Goal: Find specific page/section: Find specific page/section

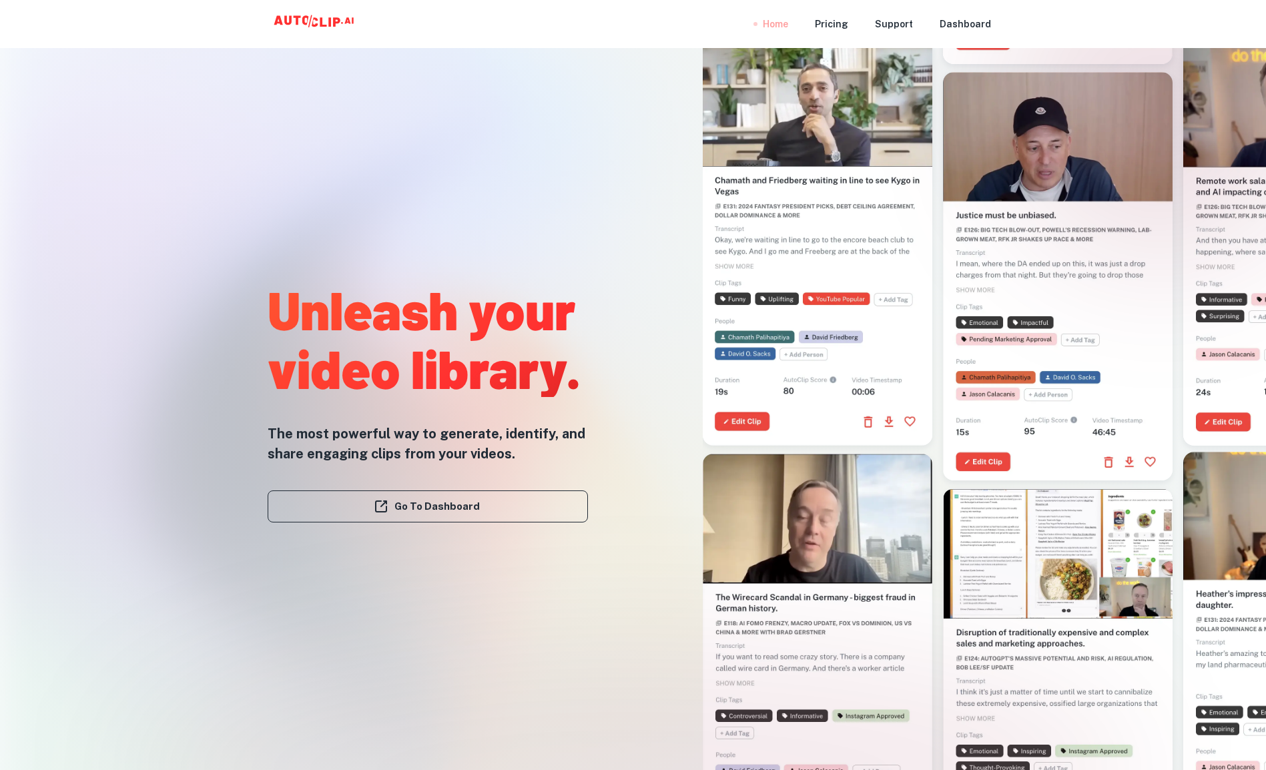
click at [781, 23] on div "Home" at bounding box center [775, 24] width 25 height 48
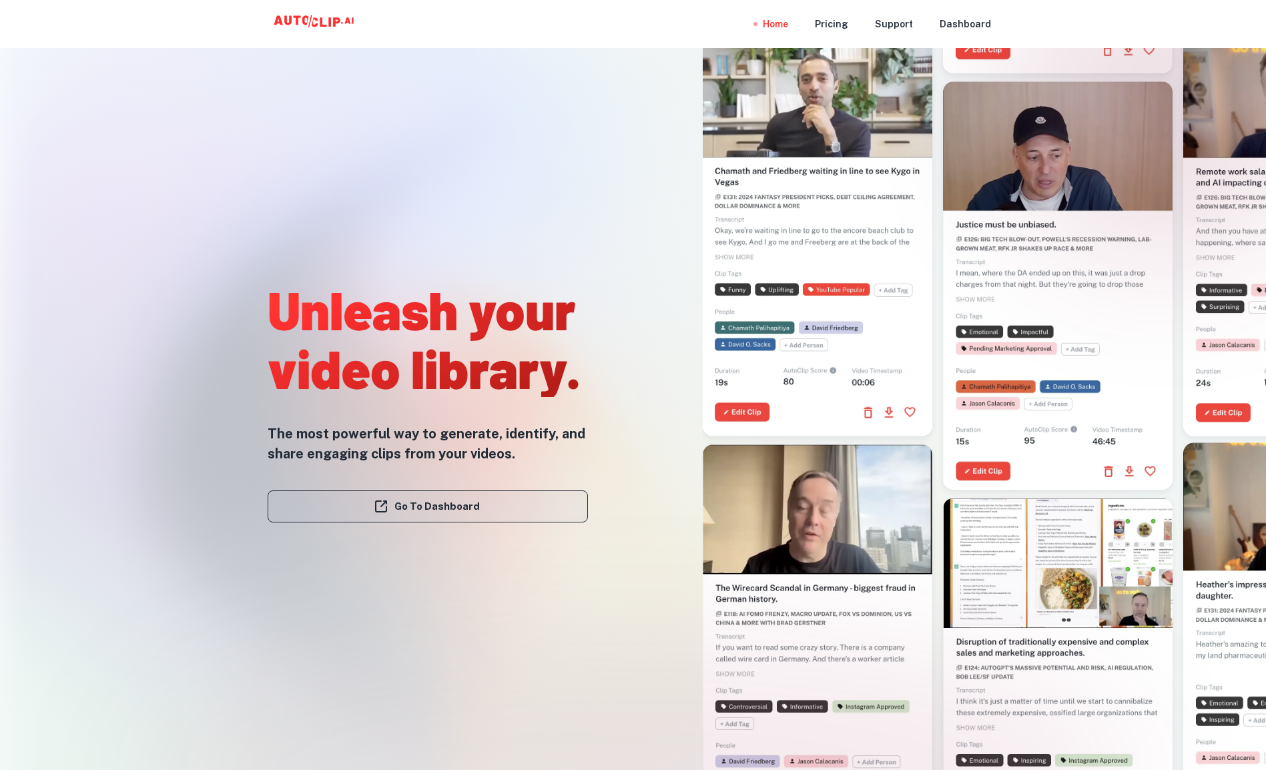
click at [459, 504] on link "Go To Dashboard" at bounding box center [428, 506] width 320 height 32
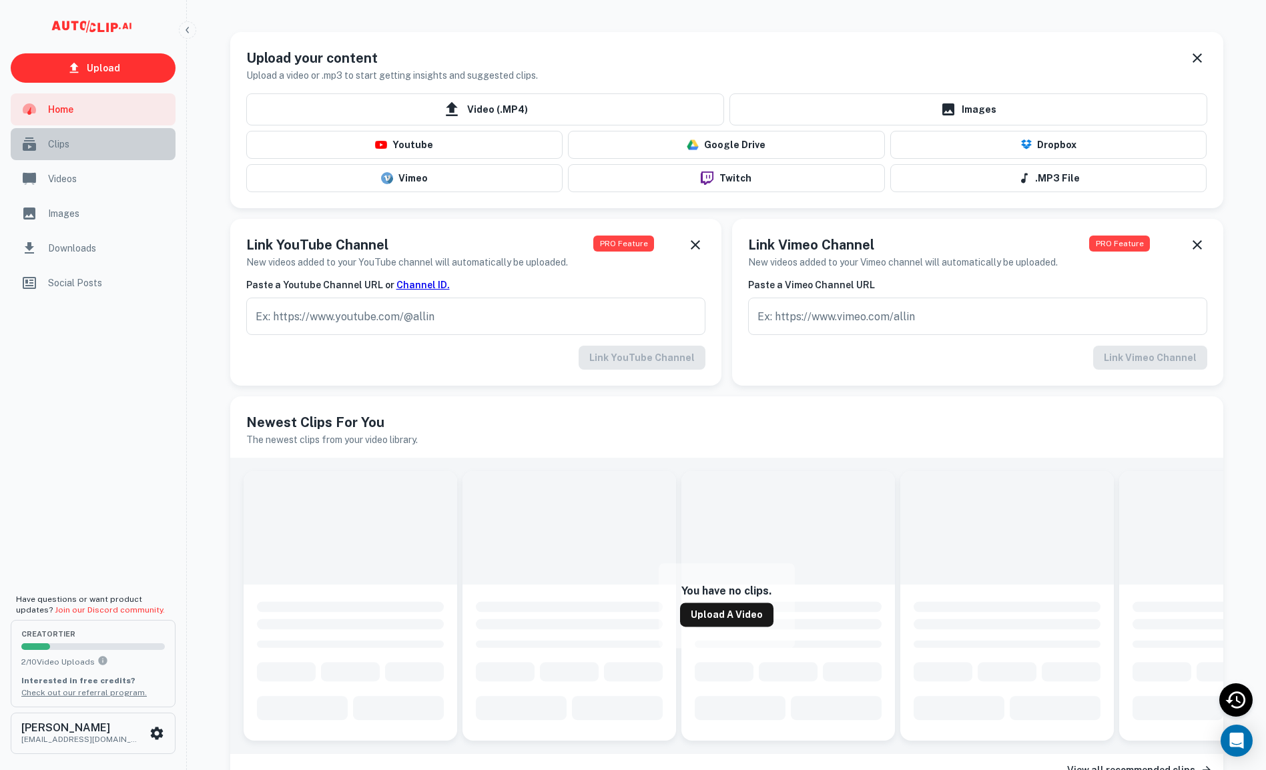
click at [89, 141] on span "Clips" at bounding box center [107, 144] width 119 height 15
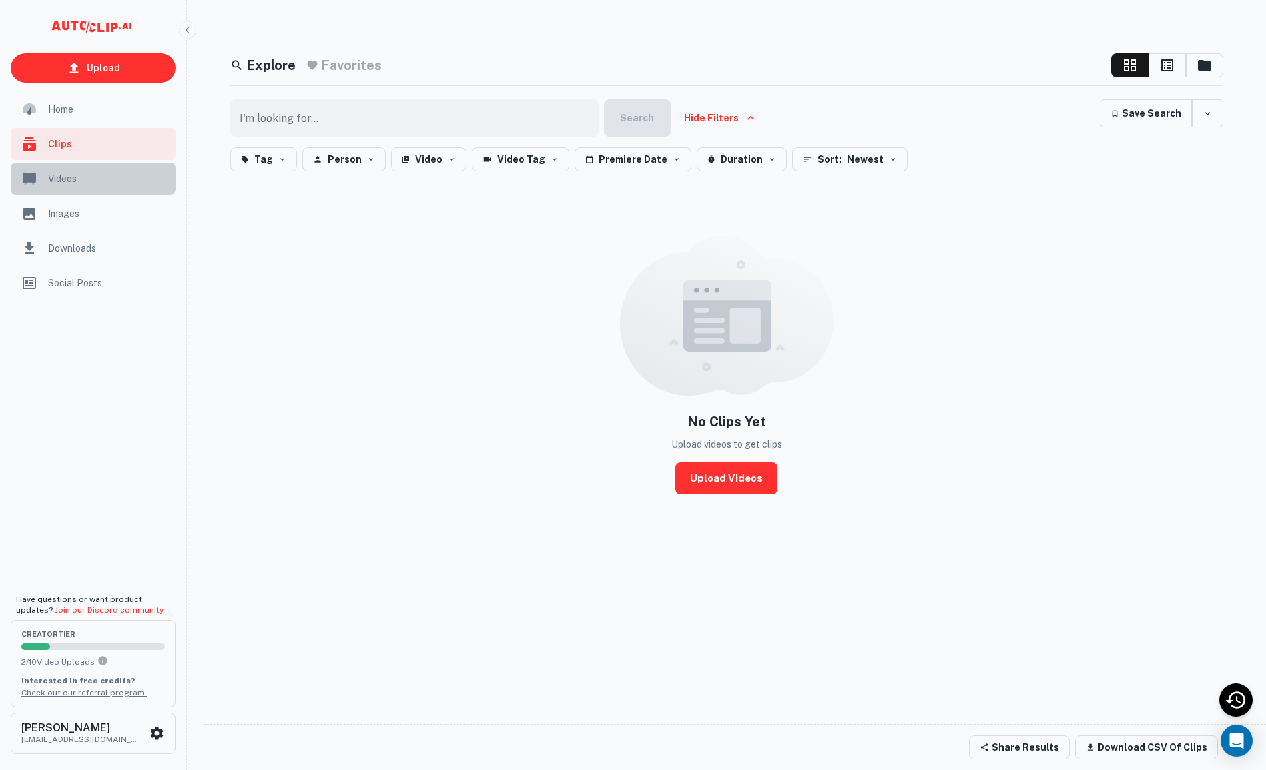
click at [103, 177] on span "Videos" at bounding box center [107, 178] width 119 height 15
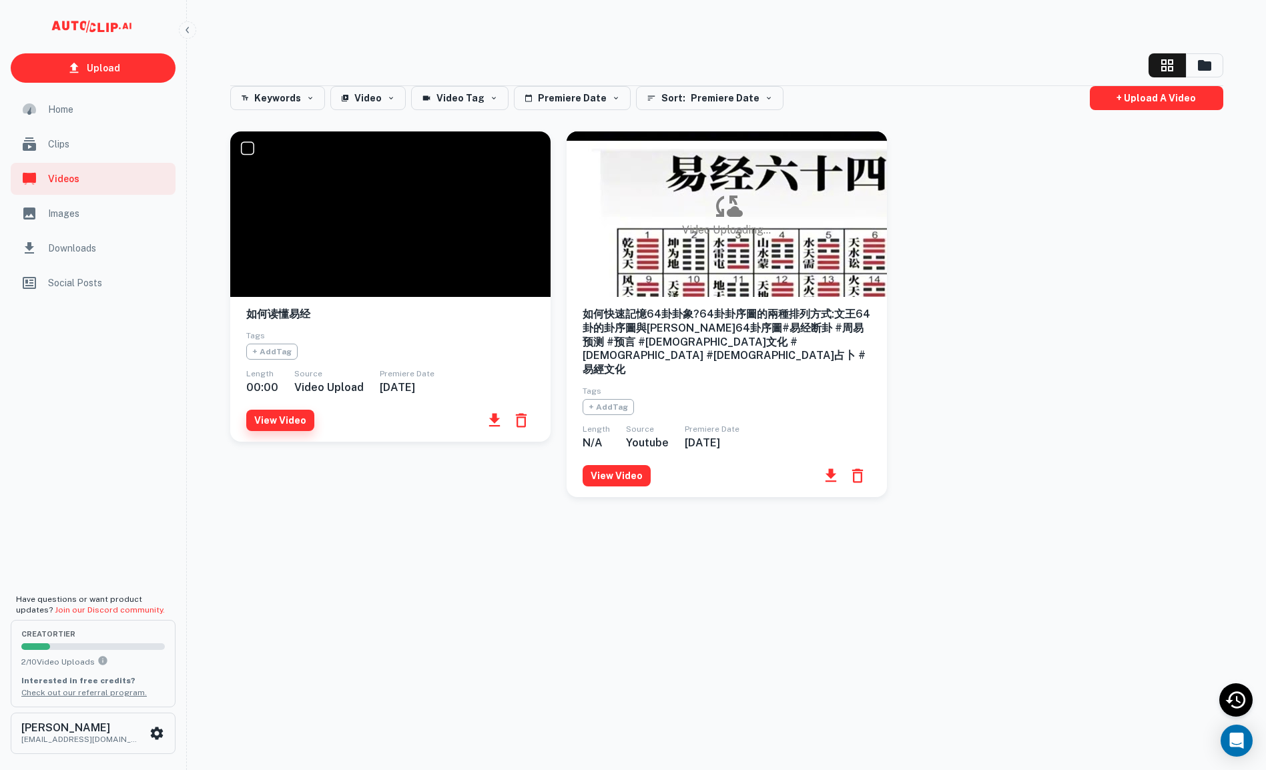
click at [276, 423] on button "View Video" at bounding box center [280, 420] width 68 height 21
